Goal: Find specific page/section: Find specific page/section

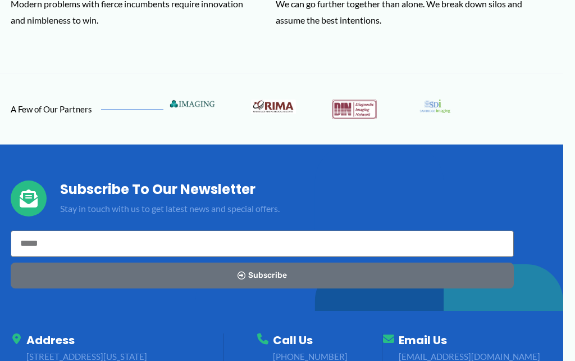
scroll to position [1315, 12]
